Goal: Information Seeking & Learning: Learn about a topic

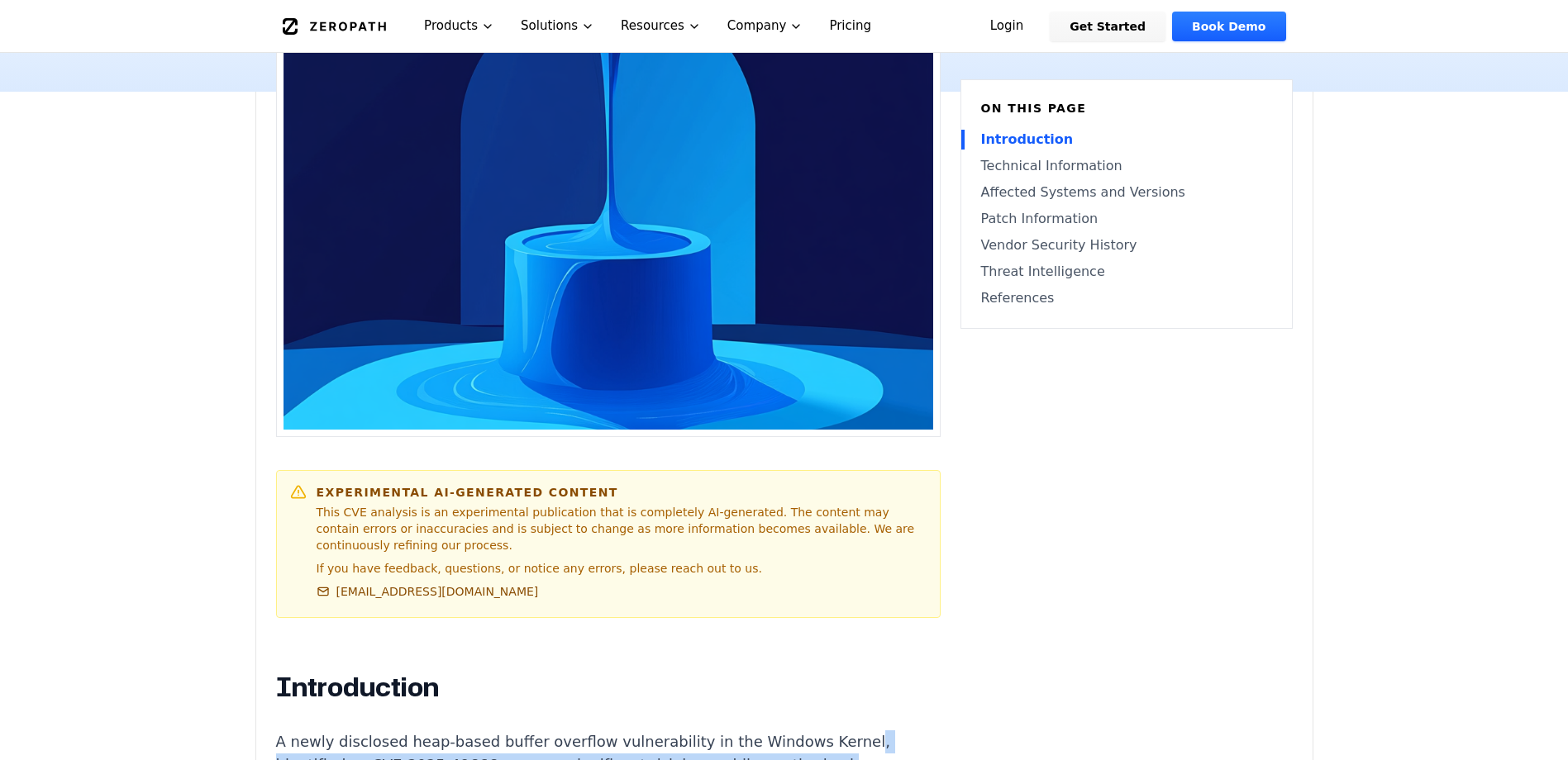
scroll to position [450, 0]
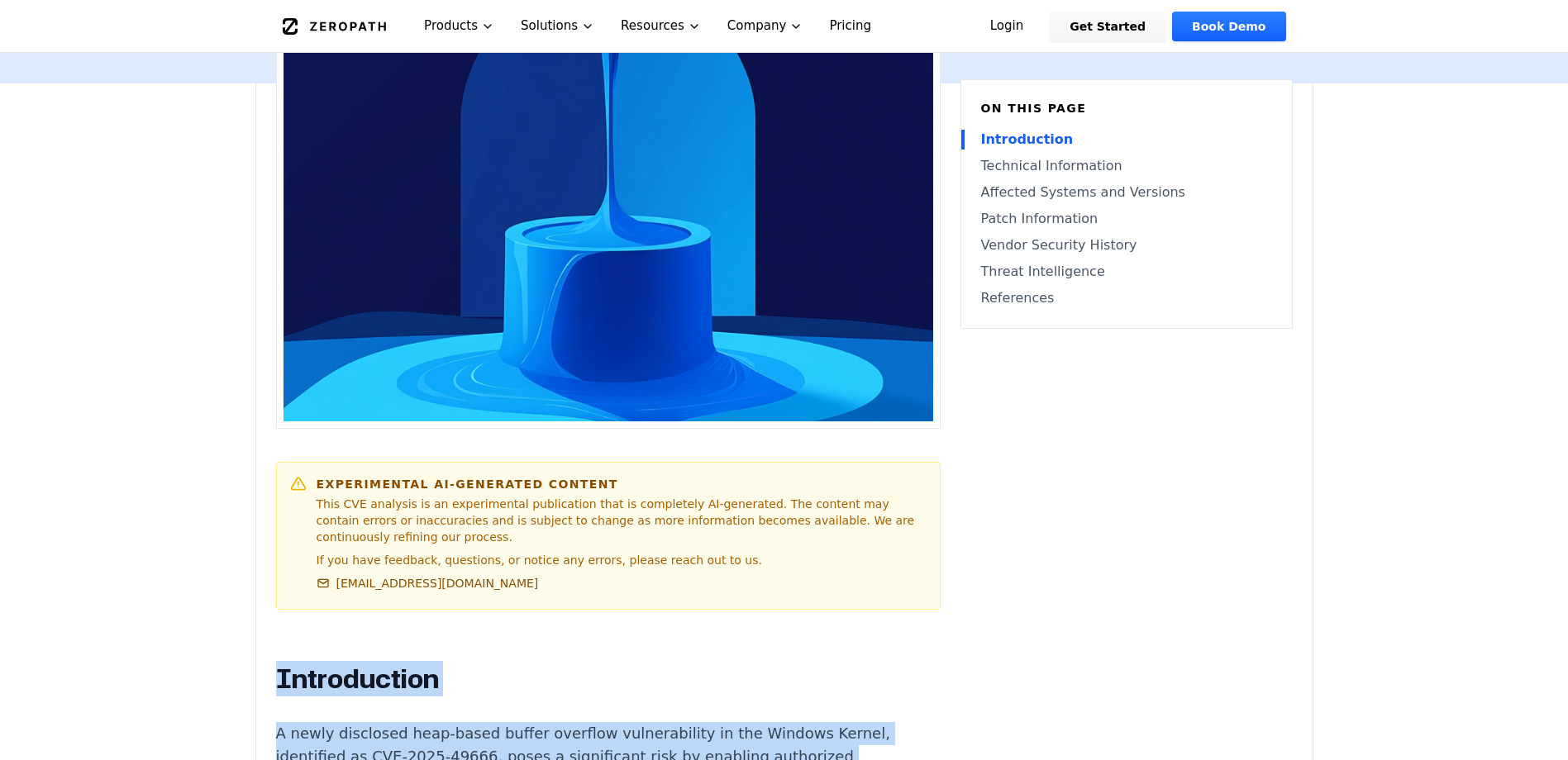
drag, startPoint x: 634, startPoint y: 606, endPoint x: 277, endPoint y: 650, distance: 359.7
copy div "Introduction A newly disclosed heap-based buffer overflow vulnerability in the …"
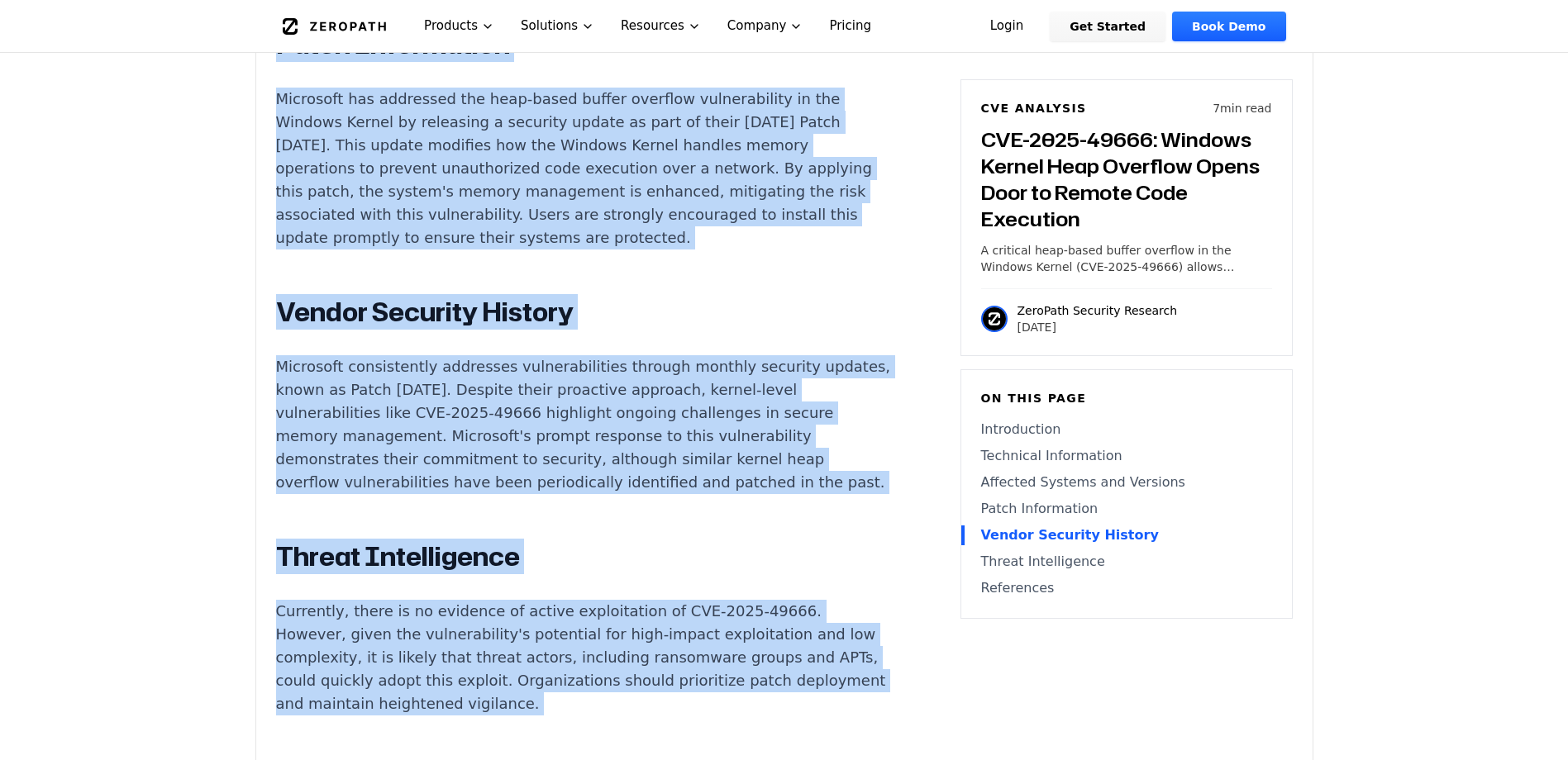
scroll to position [2227, 0]
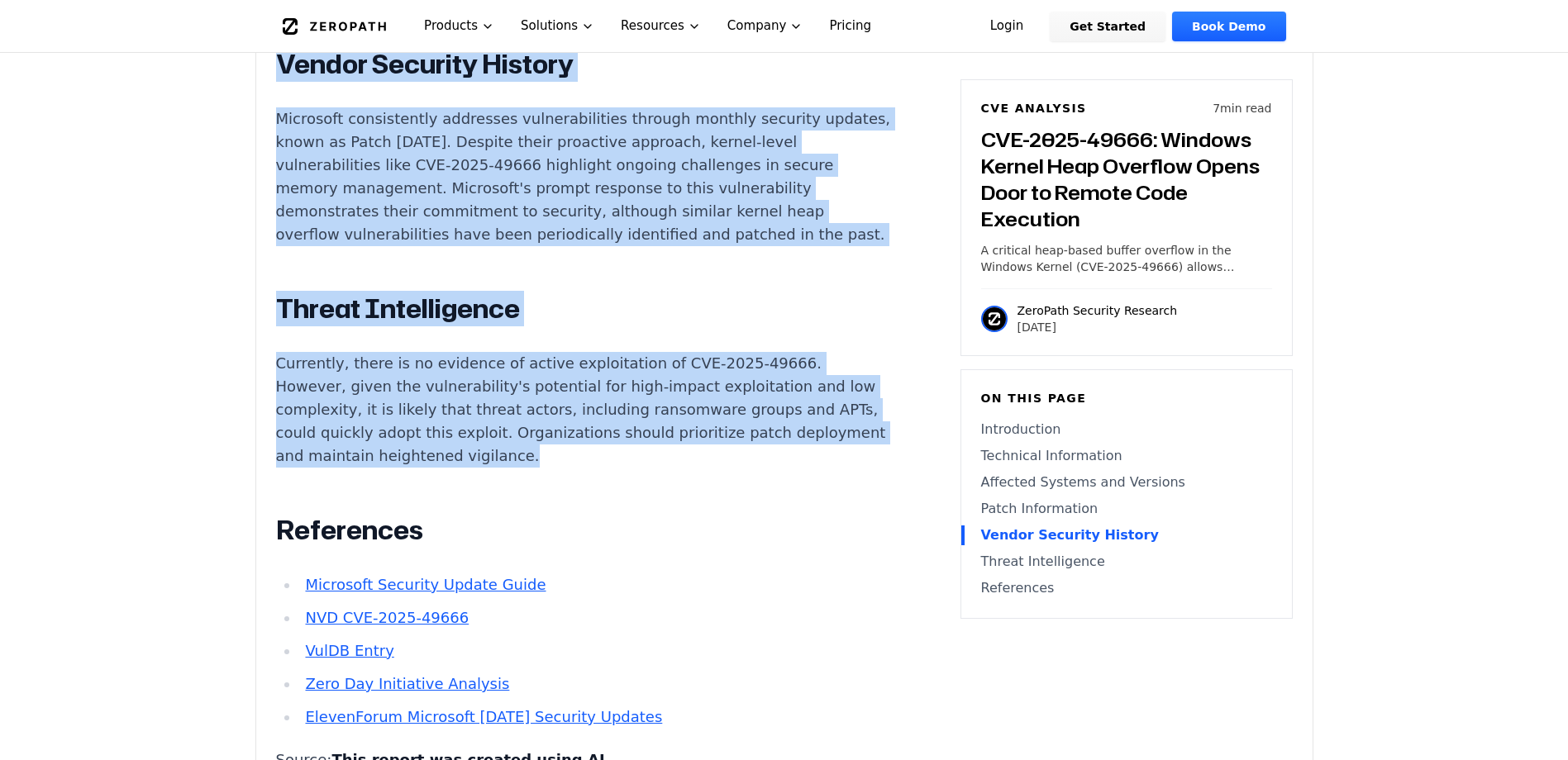
drag, startPoint x: 275, startPoint y: 68, endPoint x: 792, endPoint y: 510, distance: 680.2
copy div "Affected Systems and Versions Windows Server 2019 Windows Server 2022 Windows 1…"
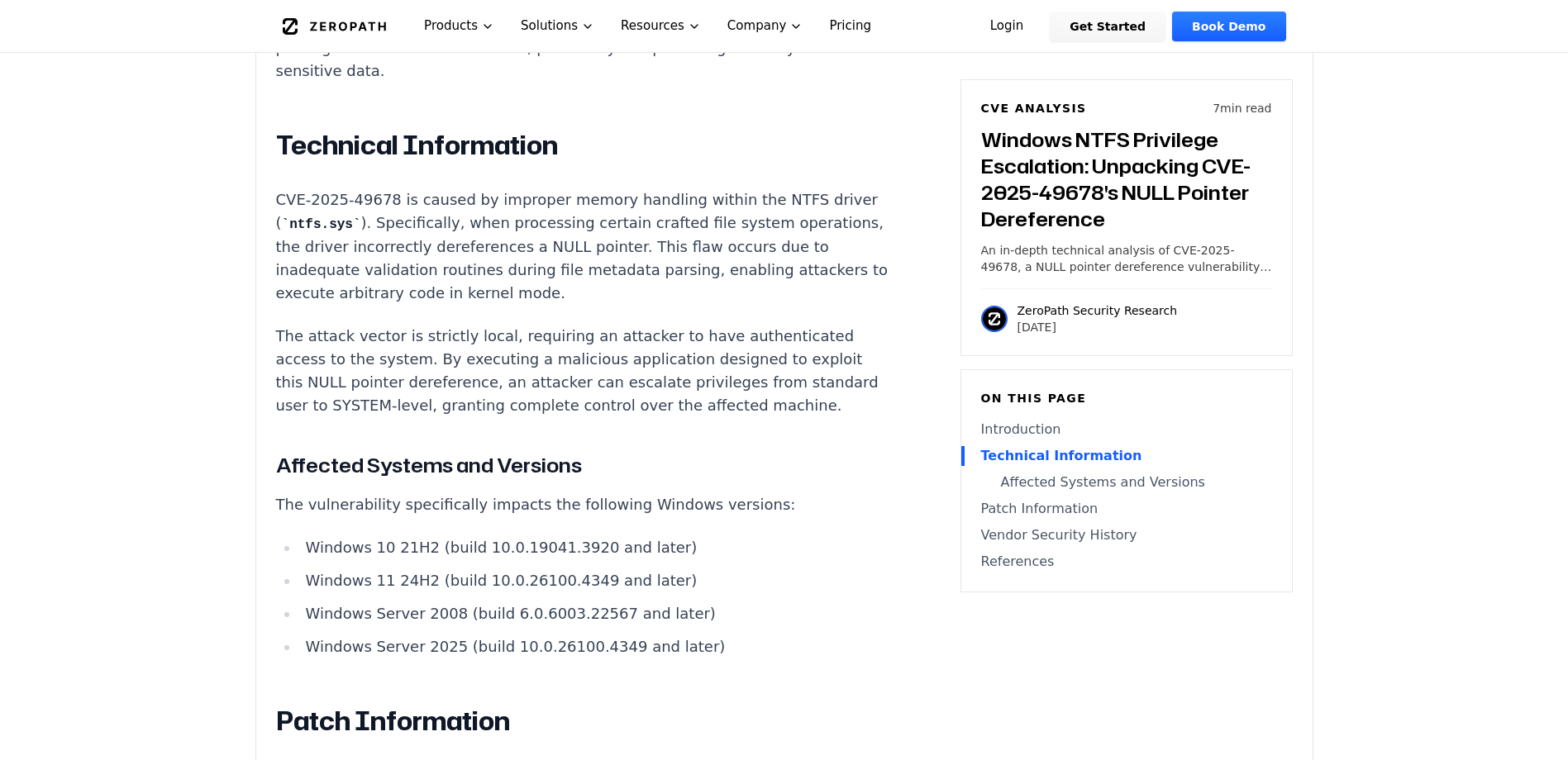
scroll to position [1239, 0]
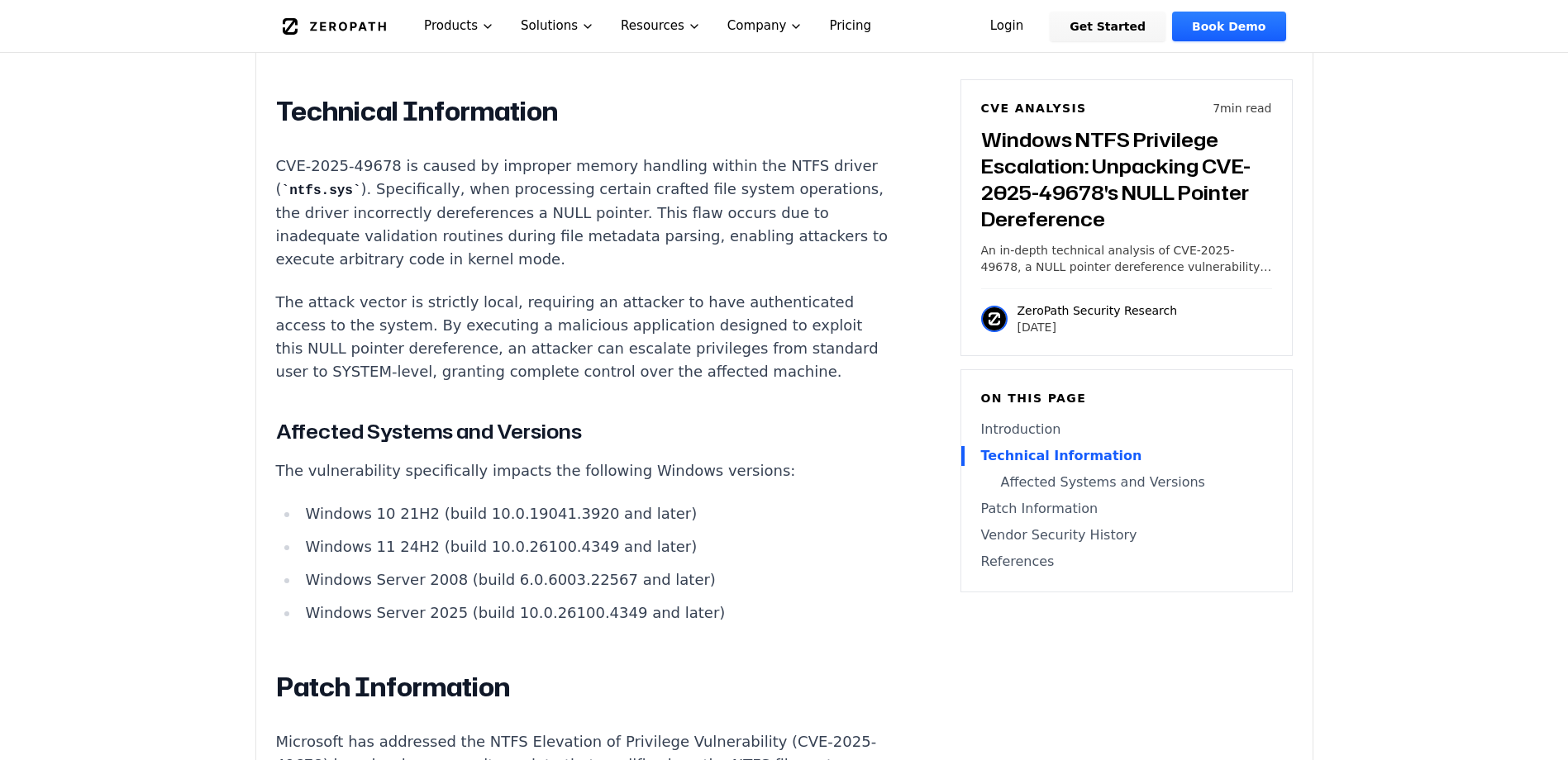
drag, startPoint x: 0, startPoint y: 0, endPoint x: 649, endPoint y: 348, distance: 736.4
click at [649, 348] on p "The attack vector is strictly local, requiring an attacker to have authenticate…" at bounding box center [583, 337] width 615 height 92
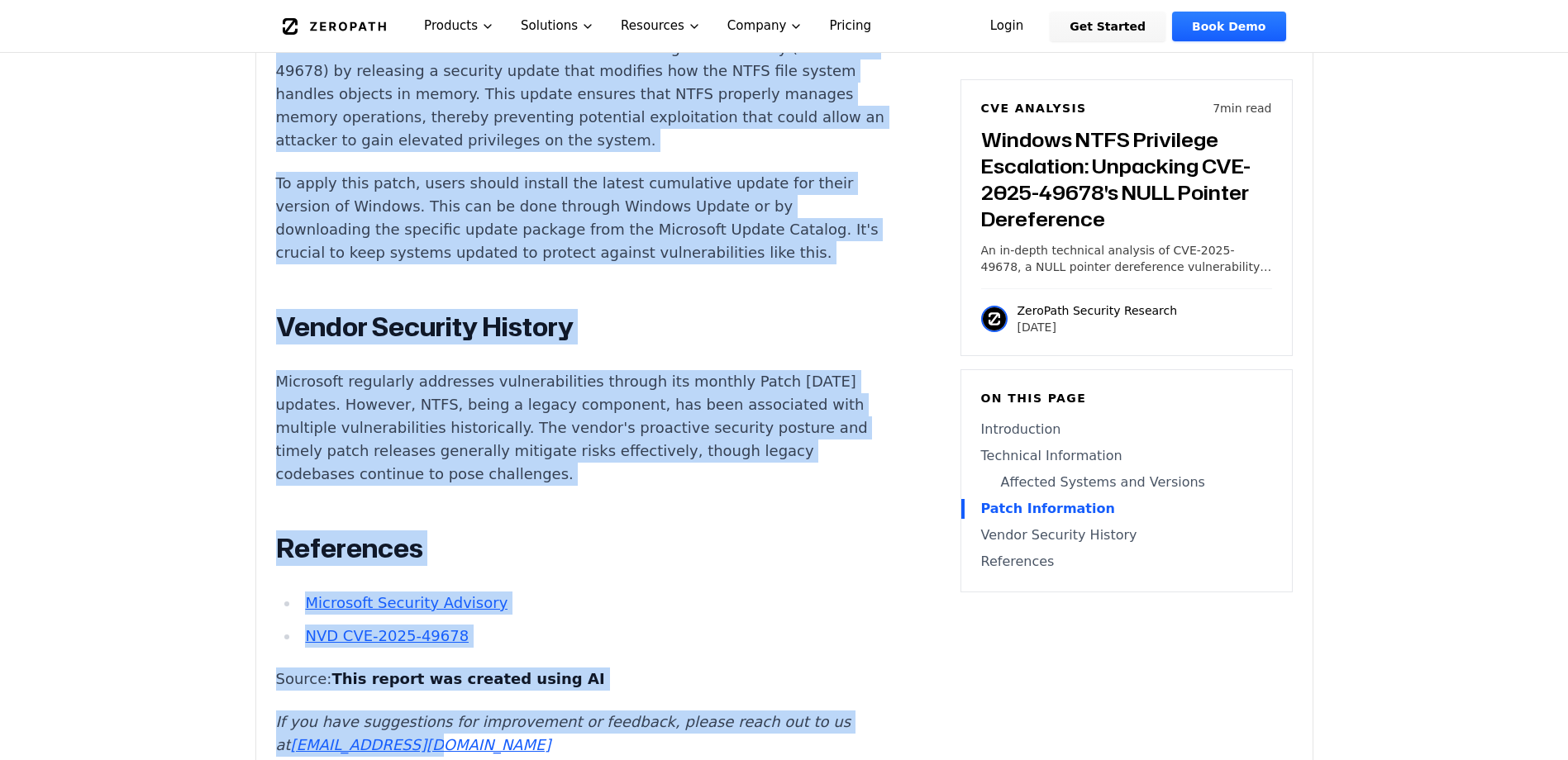
scroll to position [2330, 0]
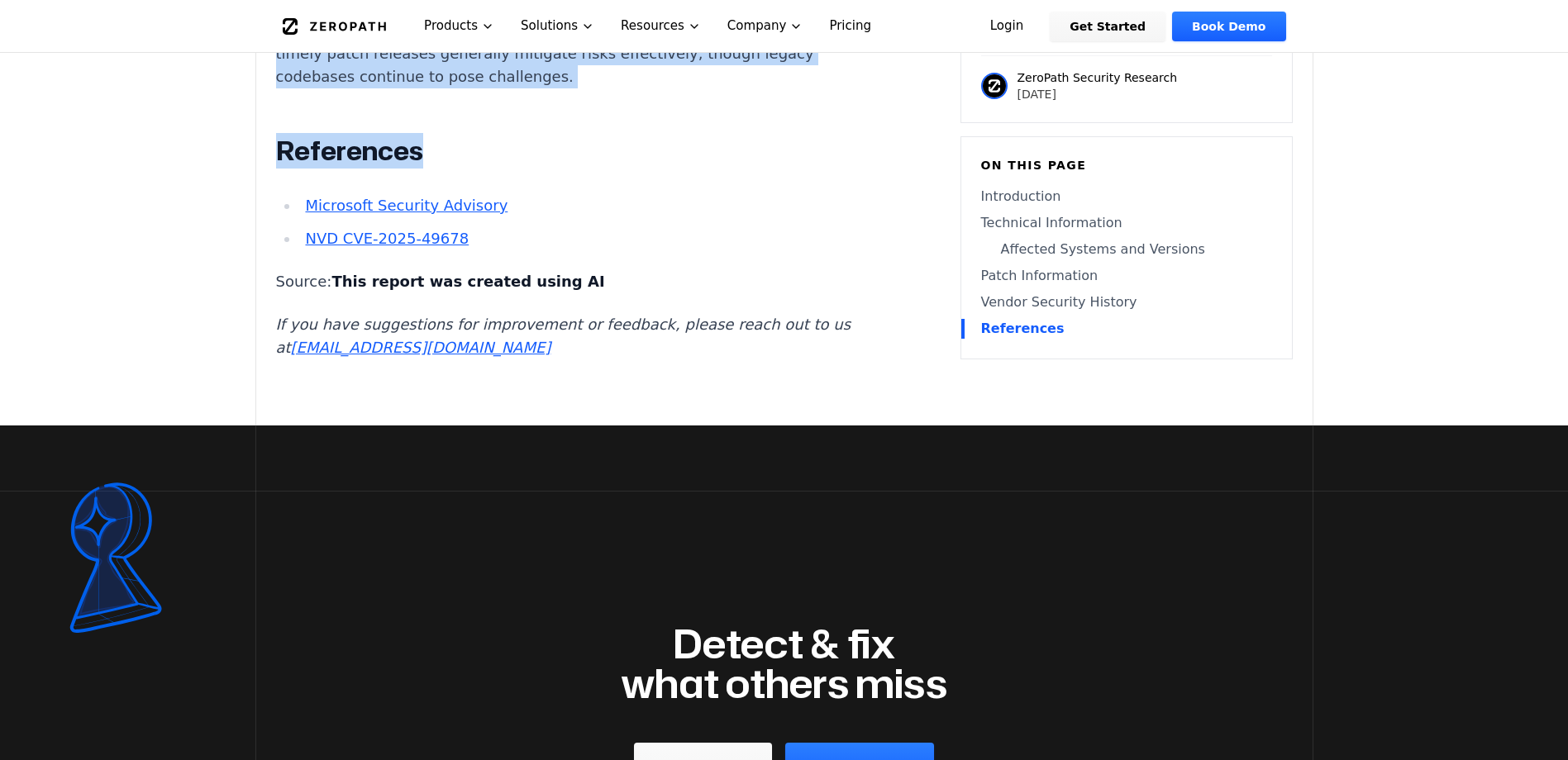
drag, startPoint x: 268, startPoint y: 498, endPoint x: 708, endPoint y: 116, distance: 582.7
copy div "Introduction The integrity of Windows systems is once again under scrutiny with…"
